Goal: Task Accomplishment & Management: Manage account settings

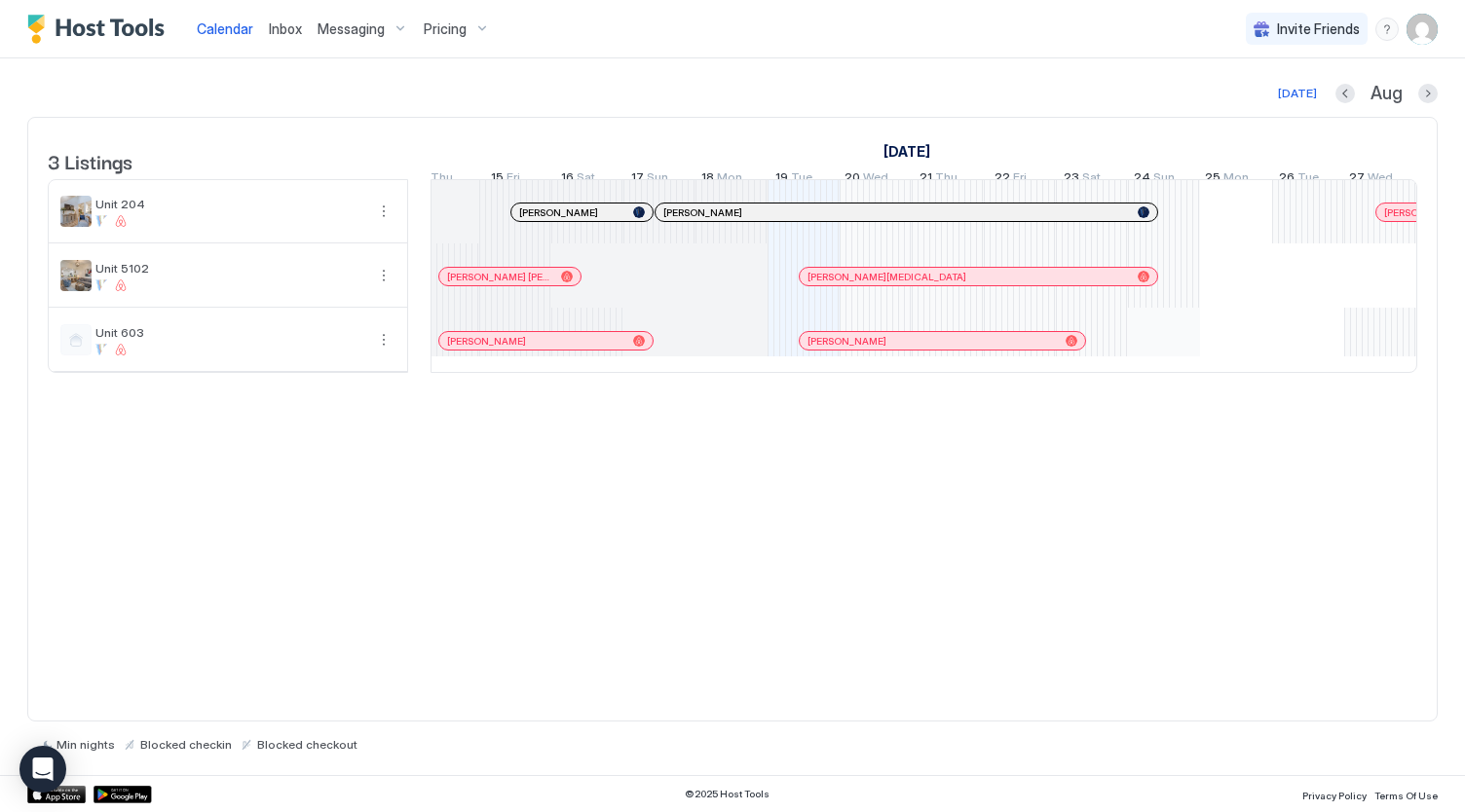
scroll to position [0, 745]
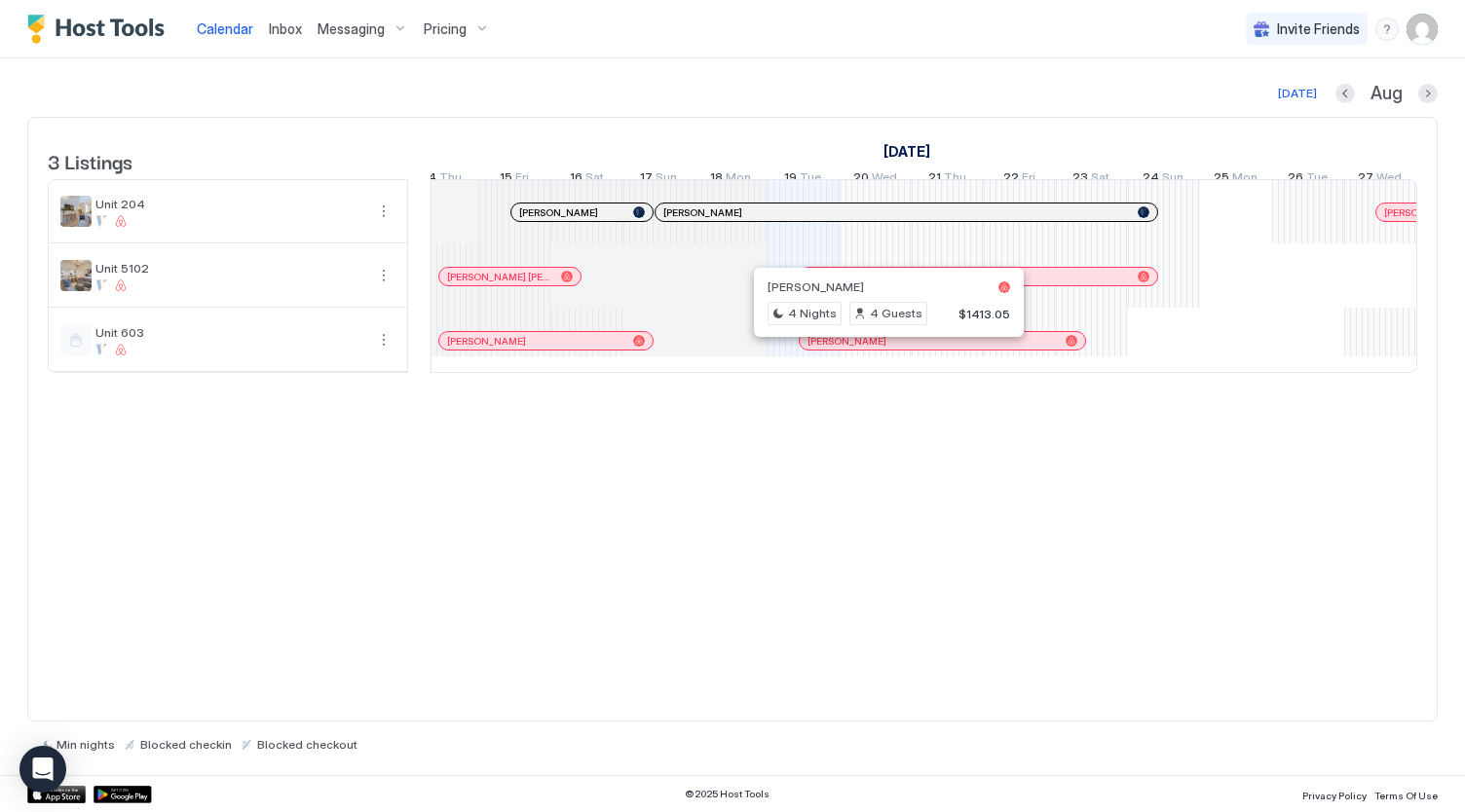
click at [880, 348] on div at bounding box center [882, 340] width 16 height 16
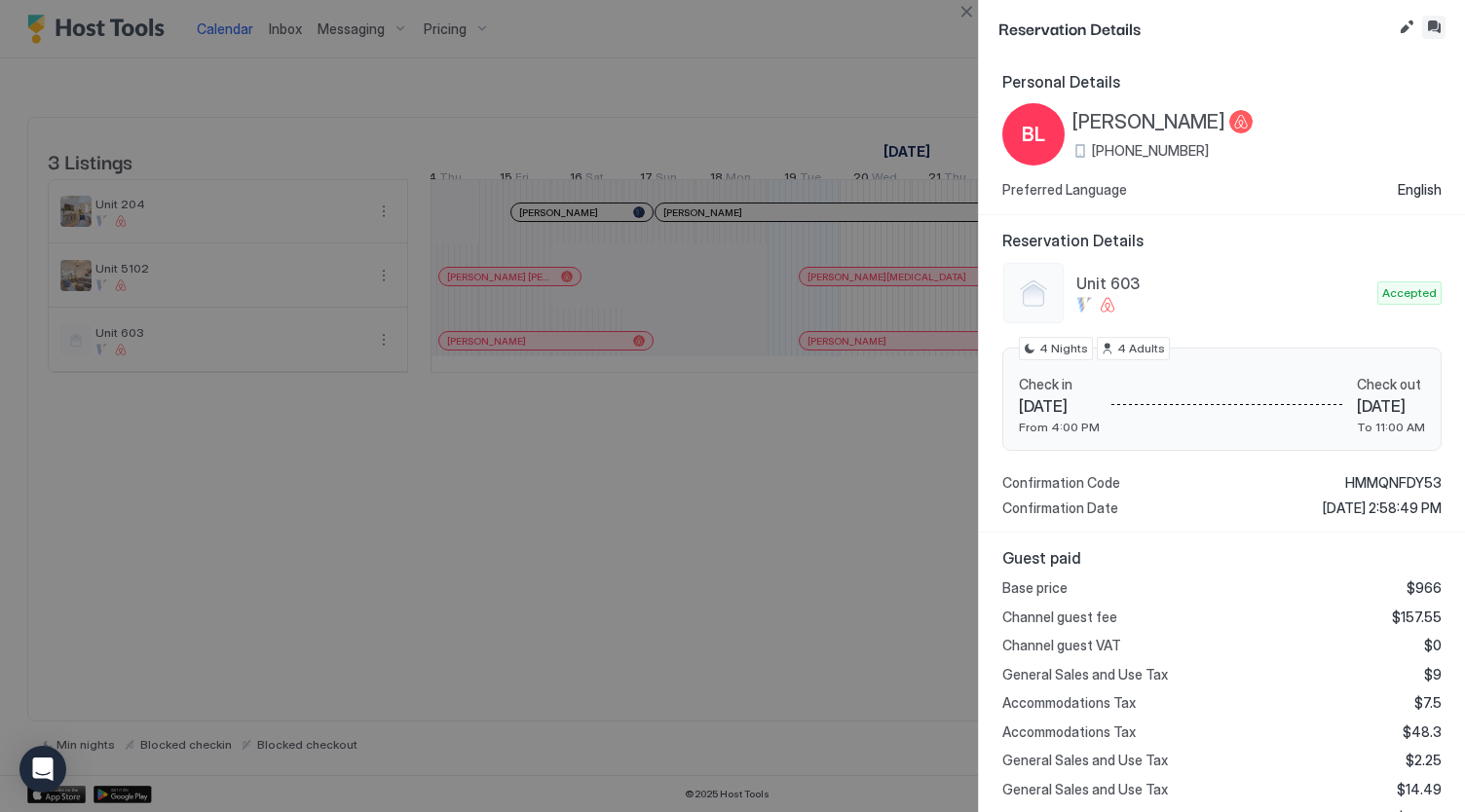
click at [1435, 19] on button "Inbox" at bounding box center [1434, 28] width 24 height 24
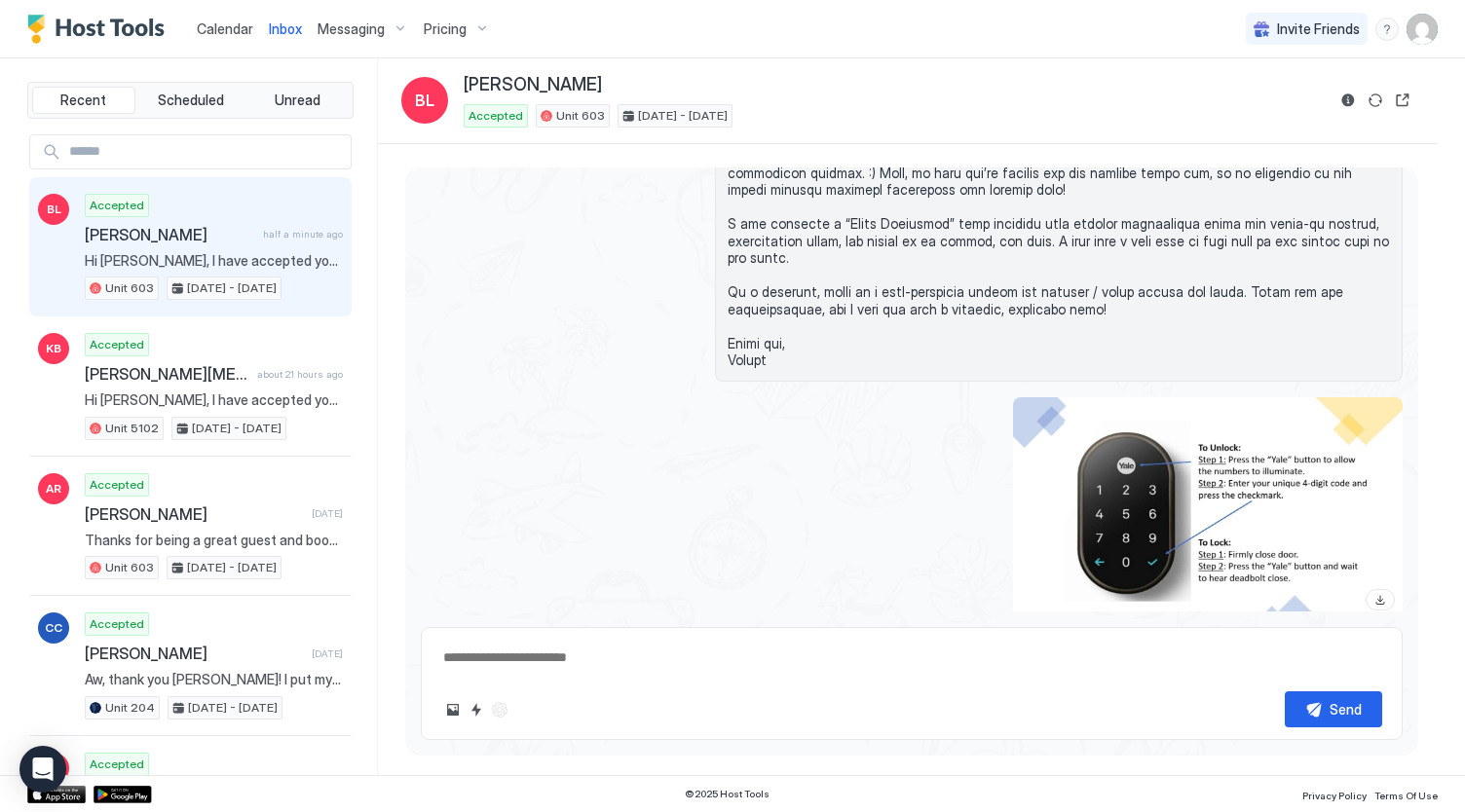
scroll to position [2596, 0]
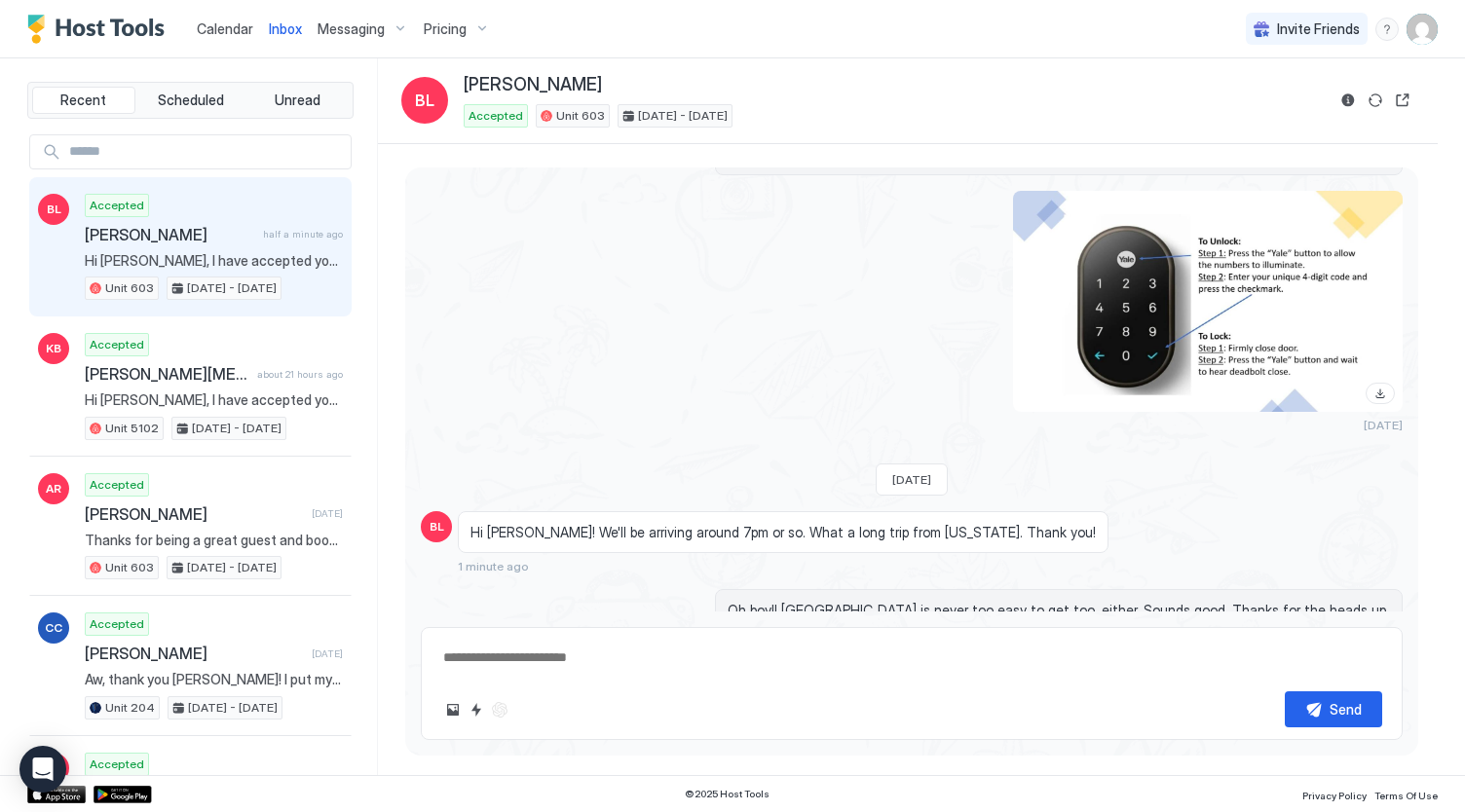
click at [1262, 687] on div "Scheduled Messages" at bounding box center [1313, 697] width 132 height 21
type textarea "*"
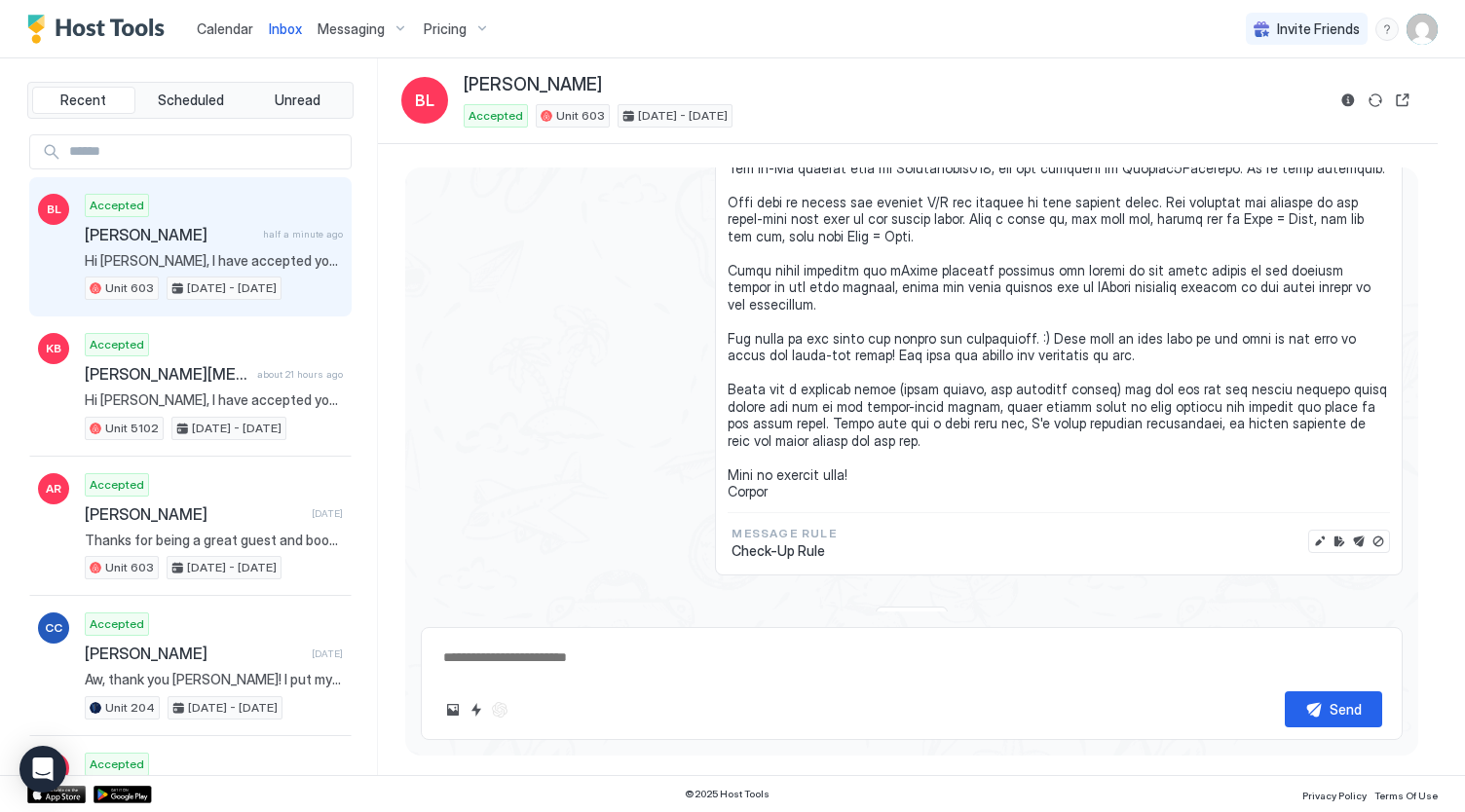
scroll to position [3323, 0]
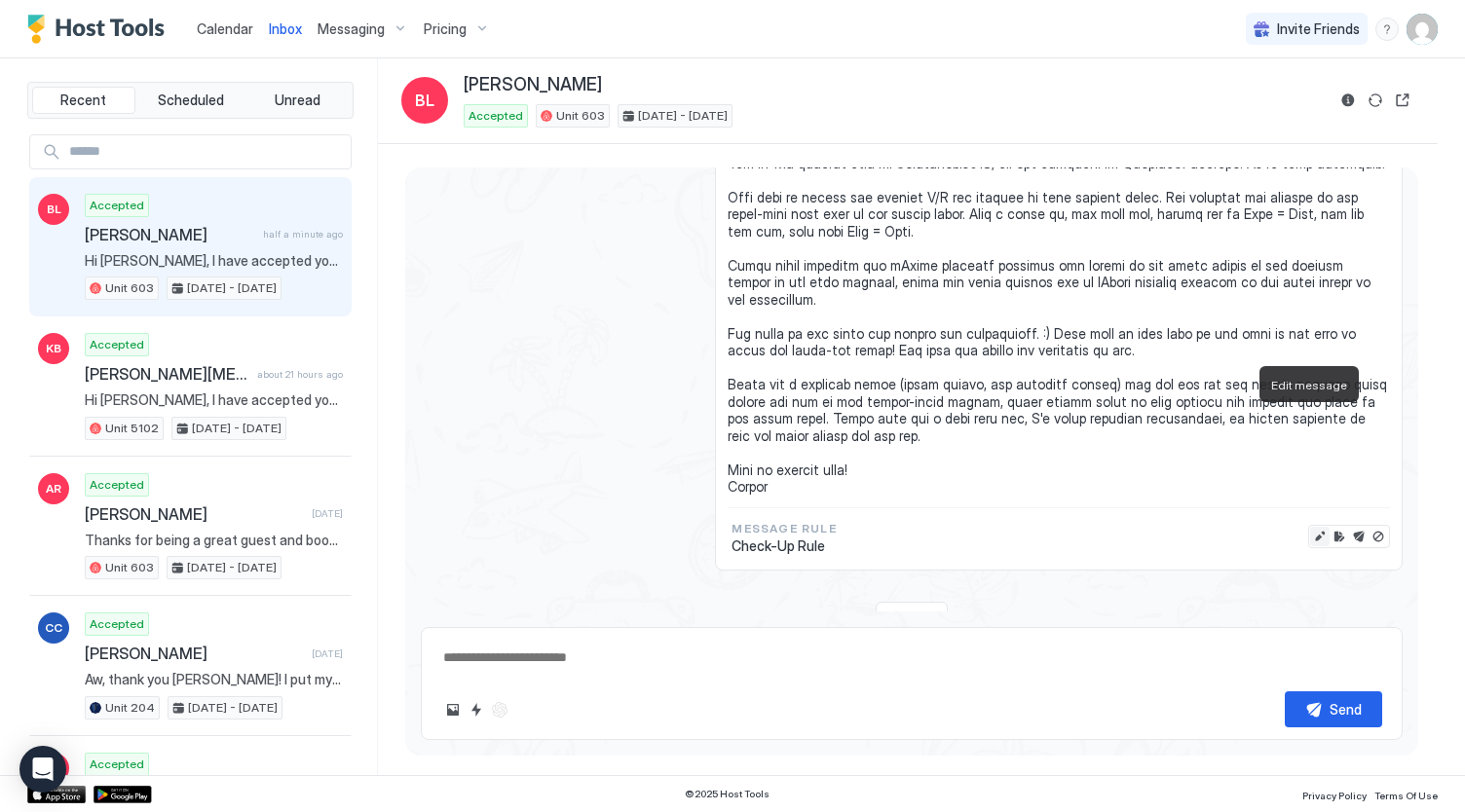
click at [1310, 527] on button "Edit message" at bounding box center [1320, 537] width 20 height 20
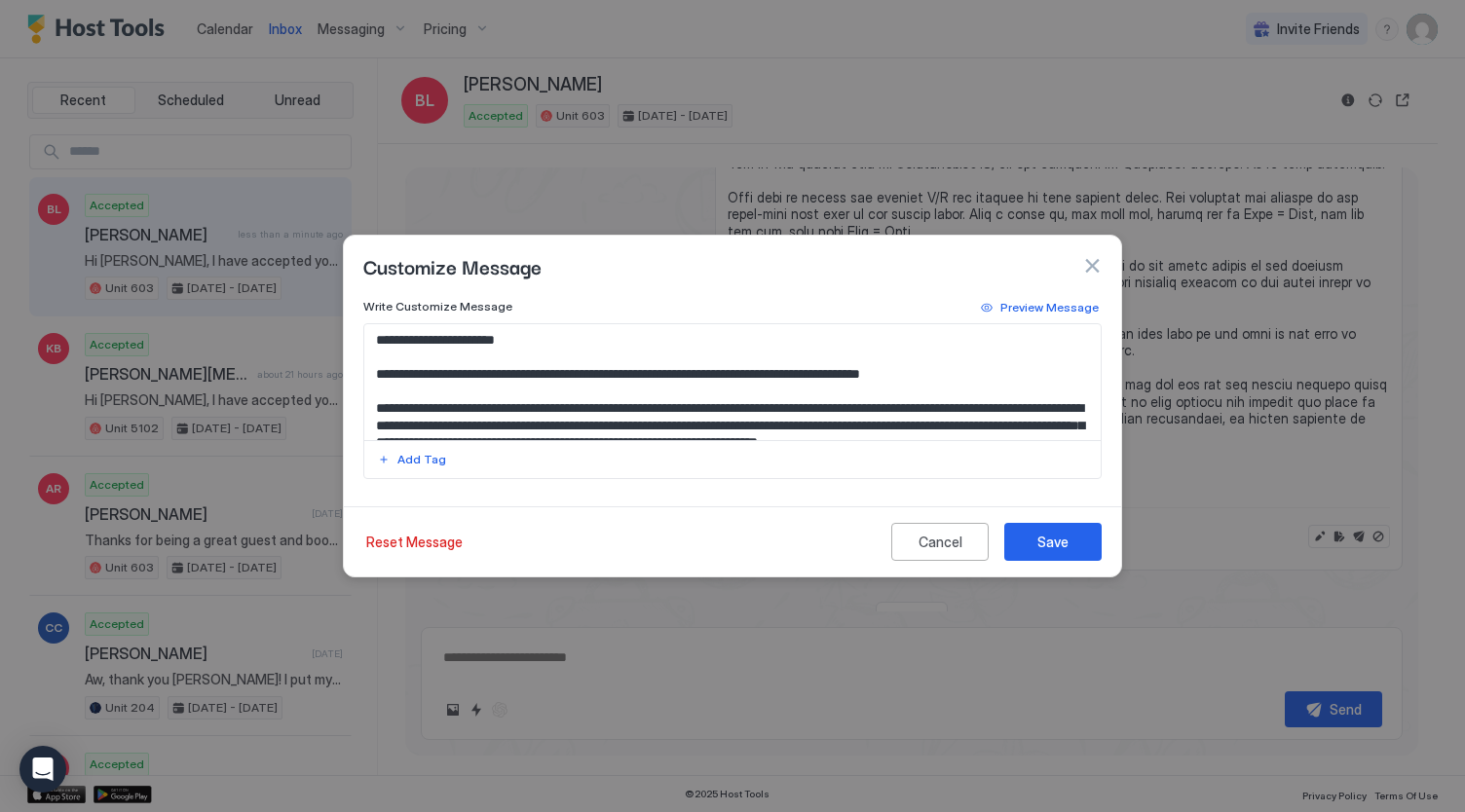
click at [377, 375] on textarea "Input Field" at bounding box center [733, 382] width 737 height 116
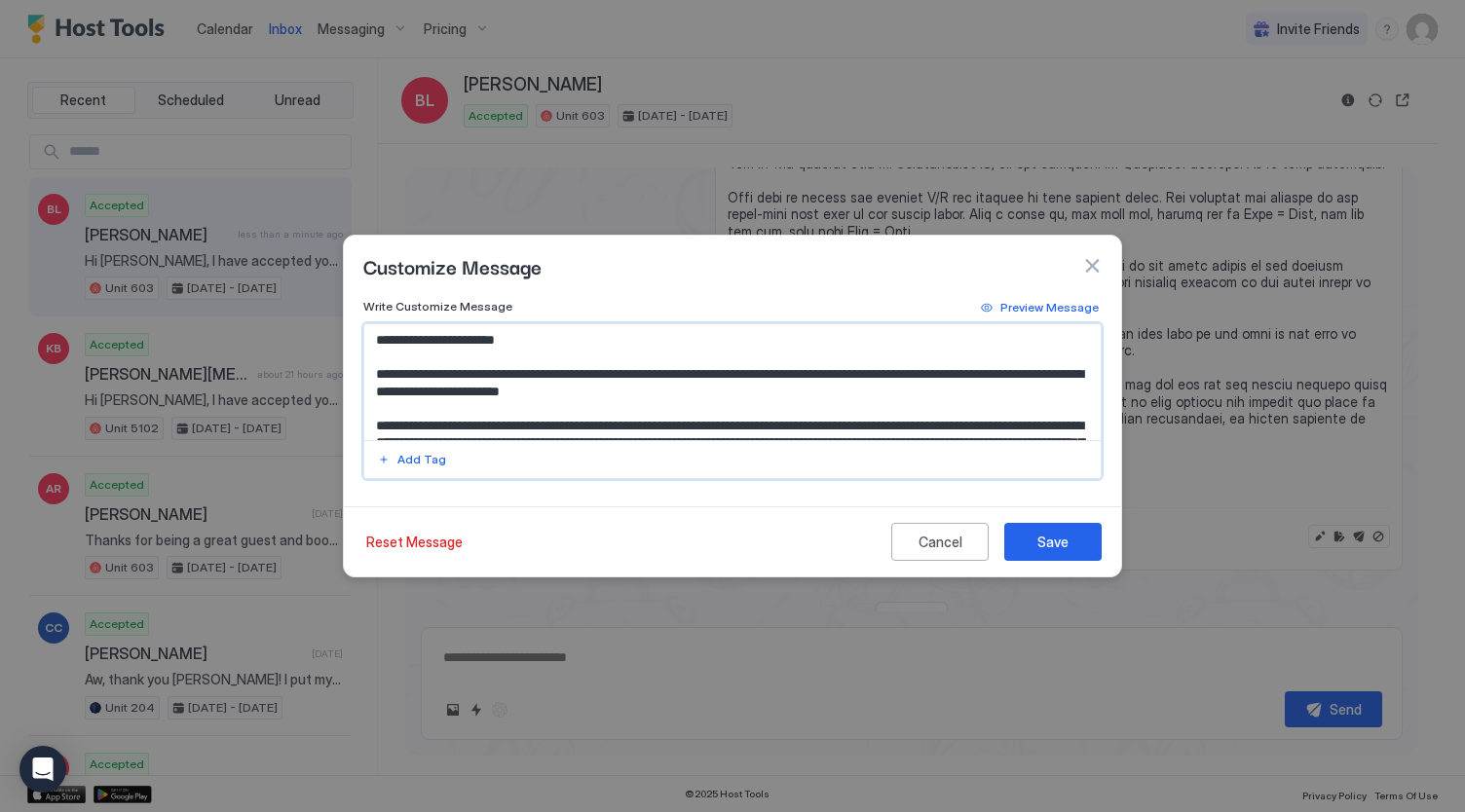
click at [719, 393] on textarea "Input Field" at bounding box center [733, 382] width 737 height 116
type textarea "**********"
click at [1031, 538] on button "Save" at bounding box center [1053, 542] width 97 height 38
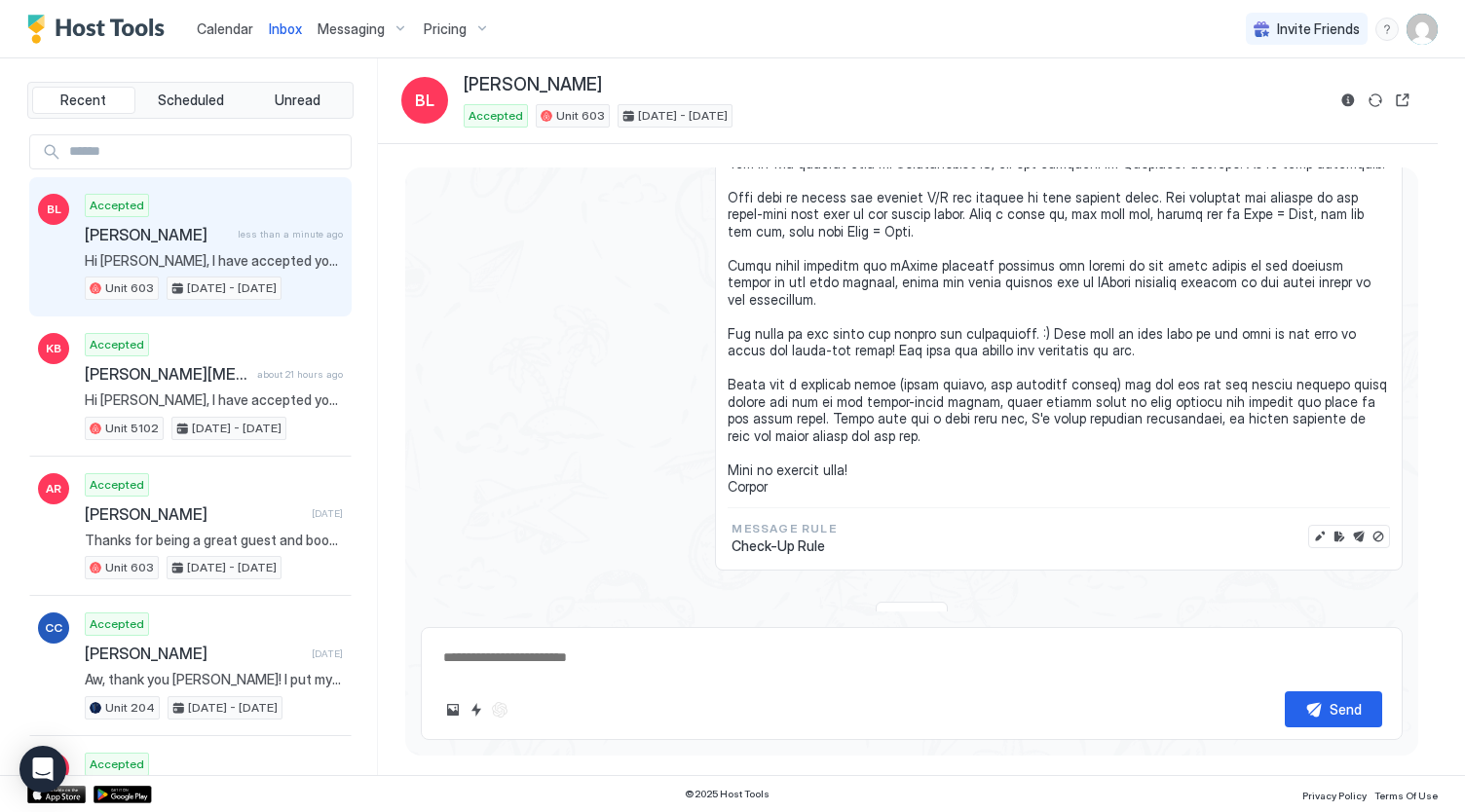
type textarea "*"
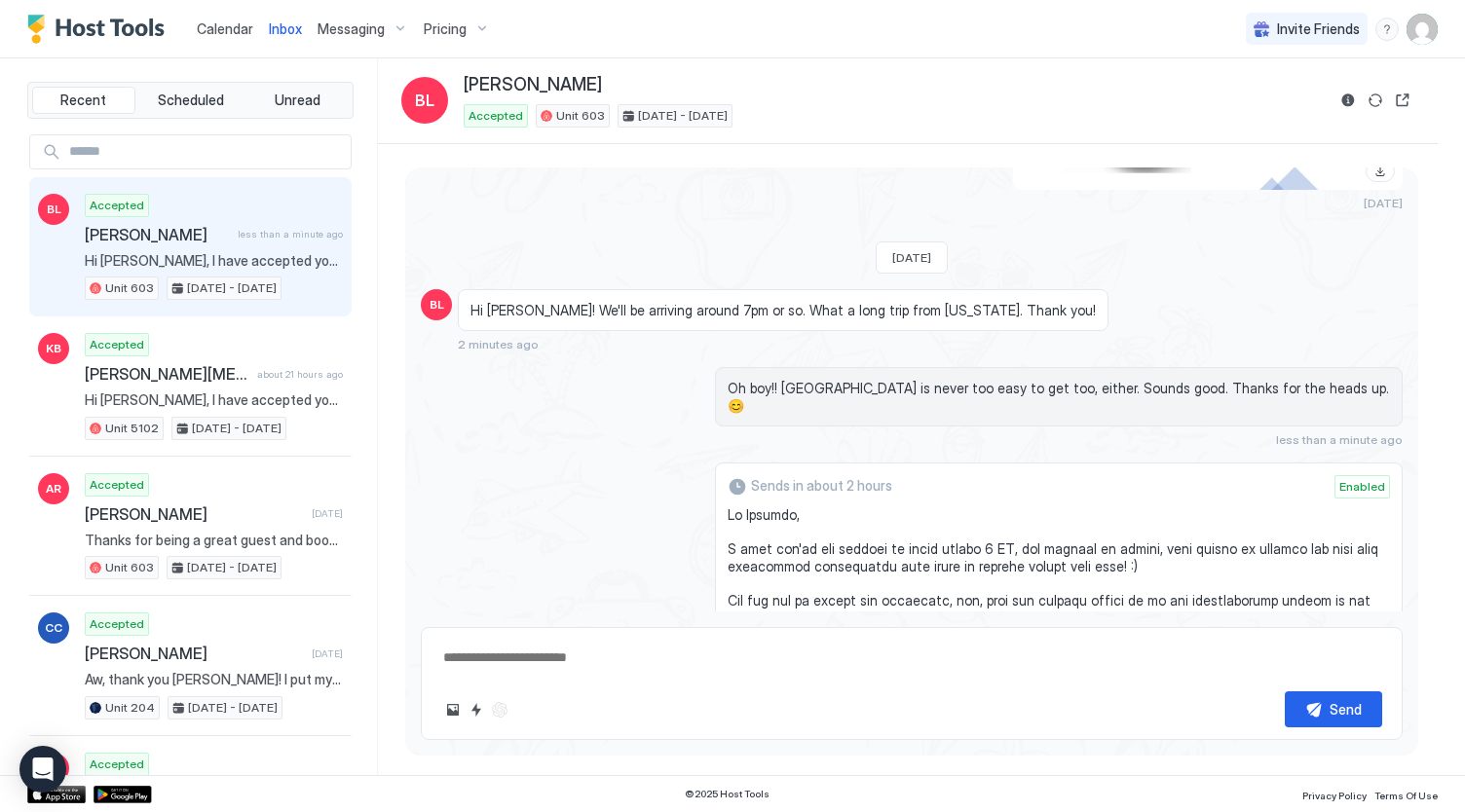
scroll to position [2783, 0]
